Goal: Transaction & Acquisition: Download file/media

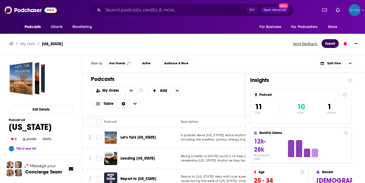
click at [329, 42] on button "Export" at bounding box center [329, 43] width 17 height 9
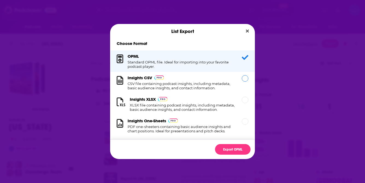
click at [148, 83] on h1 "CSV file containing podcast insights, including metadata, basic audience insigh…" at bounding box center [180, 86] width 107 height 9
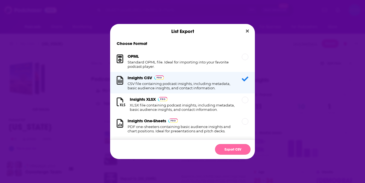
click at [232, 151] on button "Export CSV" at bounding box center [232, 149] width 35 height 11
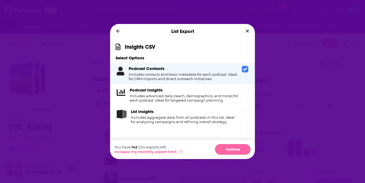
click at [231, 149] on button "Continue" at bounding box center [232, 149] width 35 height 11
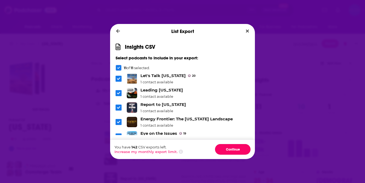
click at [231, 149] on button "Continue" at bounding box center [232, 149] width 35 height 11
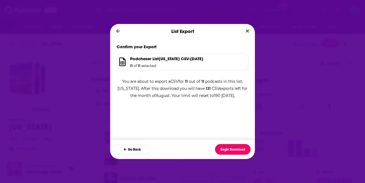
click at [231, 149] on button "Begin Download" at bounding box center [232, 149] width 35 height 11
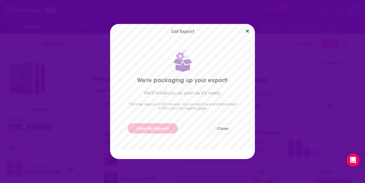
click at [153, 127] on link "View My Exports" at bounding box center [152, 129] width 50 height 10
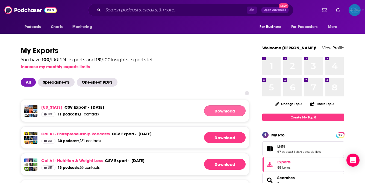
click at [235, 112] on link "Download" at bounding box center [224, 111] width 41 height 11
